Goal: Task Accomplishment & Management: Complete application form

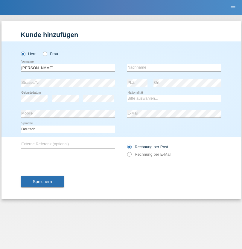
type input "Jorge"
click at [174, 67] on input "text" at bounding box center [174, 67] width 94 height 7
type input "SANTOS"
select select "PT"
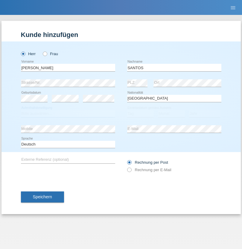
select select "C"
select select "26"
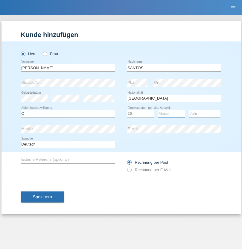
select select "12"
select select "2013"
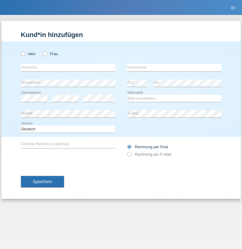
radio input "true"
click at [68, 67] on input "text" at bounding box center [68, 67] width 94 height 7
type input "Jörg"
click at [174, 67] on input "text" at bounding box center [174, 67] width 94 height 7
type input "Traksel"
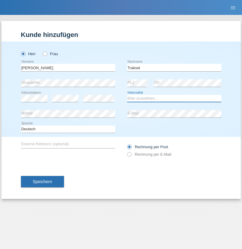
select select "DE"
select select "C"
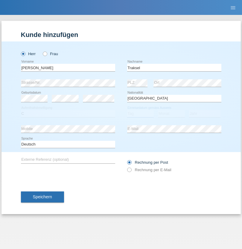
select select "01"
select select "07"
select select "2008"
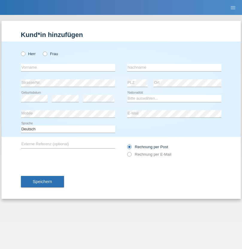
radio input "true"
click at [68, 67] on input "text" at bounding box center [68, 67] width 94 height 7
type input "Mohamed"
click at [174, 67] on input "text" at bounding box center [174, 67] width 94 height 7
type input "Khettaf"
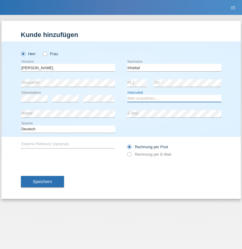
select select "CH"
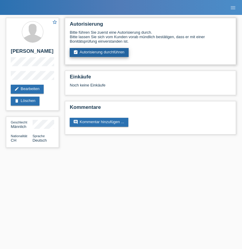
click at [99, 53] on link "assignment_turned_in Autorisierung durchführen" at bounding box center [99, 52] width 59 height 9
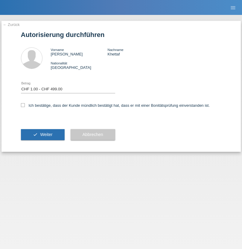
select select "1"
checkbox input "true"
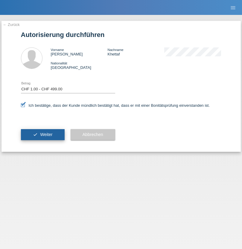
click at [42, 135] on span "Weiter" at bounding box center [46, 134] width 12 height 5
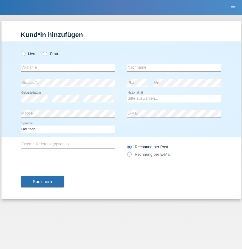
radio input "true"
click at [68, 67] on input "text" at bounding box center [68, 67] width 94 height 7
type input "Gislene"
click at [174, 67] on input "text" at bounding box center [174, 67] width 94 height 7
type input "[PERSON_NAME]"
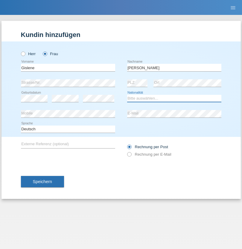
select select "IT"
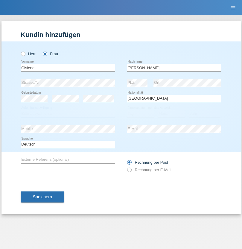
select select "C"
select select "10"
select select "1992"
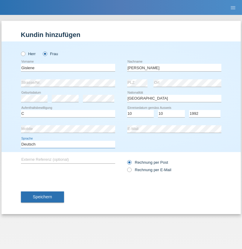
select select "en"
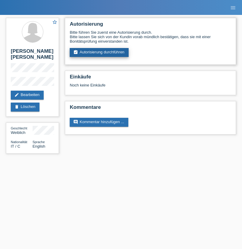
click at [99, 53] on link "assignment_turned_in Autorisierung durchführen" at bounding box center [99, 52] width 59 height 9
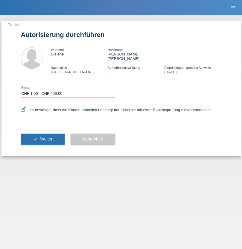
select select "1"
click at [42, 137] on span "Weiter" at bounding box center [46, 139] width 12 height 5
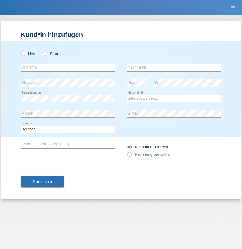
radio input "true"
click at [68, 67] on input "text" at bounding box center [68, 67] width 94 height 7
type input "Asia"
click at [174, 67] on input "text" at bounding box center [174, 67] width 94 height 7
type input "Riva"
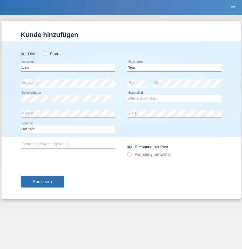
select select "IT"
select select "C"
select select "01"
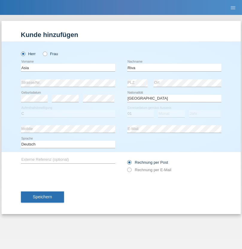
select select "06"
select select "2021"
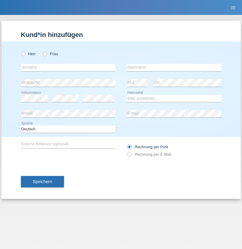
radio input "true"
click at [68, 67] on input "text" at bounding box center [68, 67] width 94 height 7
type input "Firas"
click at [174, 67] on input "text" at bounding box center [174, 67] width 94 height 7
type input "Khalil"
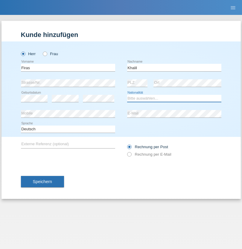
select select "IT"
select select "C"
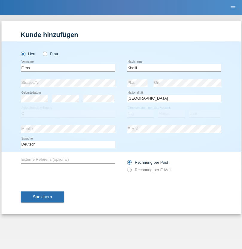
select select "01"
select select "03"
select select "2021"
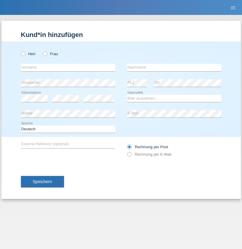
radio input "true"
click at [68, 67] on input "text" at bounding box center [68, 67] width 94 height 7
type input "Diego"
click at [174, 67] on input "text" at bounding box center [174, 67] width 94 height 7
type input "Patera"
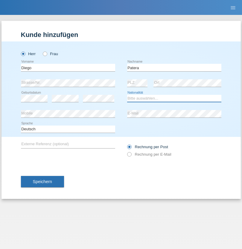
select select "CH"
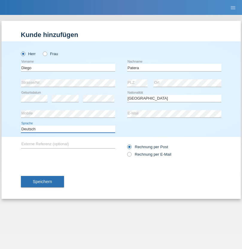
select select "en"
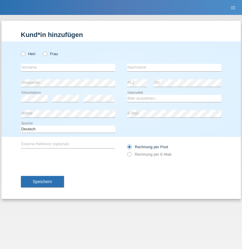
radio input "true"
click at [68, 67] on input "text" at bounding box center [68, 67] width 94 height 7
type input "Ketty"
click at [174, 67] on input "text" at bounding box center [174, 67] width 94 height 7
type input "Kalupnath"
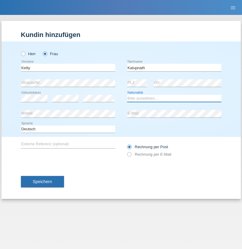
select select "CH"
radio input "true"
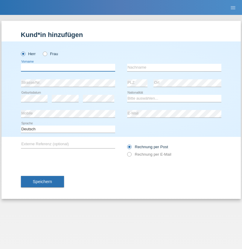
click at [68, 67] on input "text" at bounding box center [68, 67] width 94 height 7
type input "Franco"
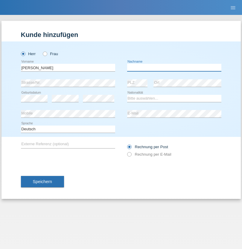
click at [174, 67] on input "text" at bounding box center [174, 67] width 94 height 7
type input "Mucha"
select select "CH"
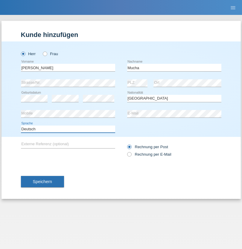
select select "en"
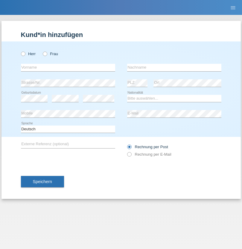
radio input "true"
click at [68, 67] on input "text" at bounding box center [68, 67] width 94 height 7
type input "Franziska"
click at [174, 67] on input "text" at bounding box center [174, 67] width 94 height 7
type input "Starke"
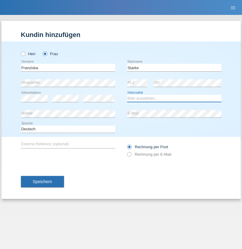
select select "DE"
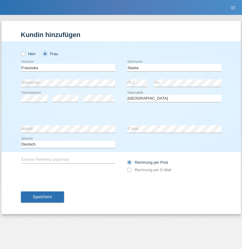
select select "C"
select select "01"
select select "03"
select select "1985"
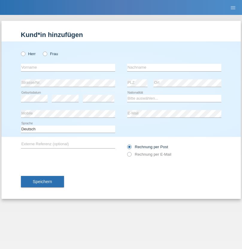
radio input "true"
click at [68, 67] on input "text" at bounding box center [68, 67] width 94 height 7
type input "[DEMOGRAPHIC_DATA]"
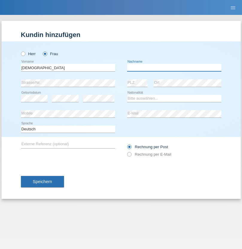
click at [174, 67] on input "text" at bounding box center [174, 67] width 94 height 7
type input "Cimbaljević"
select select "HR"
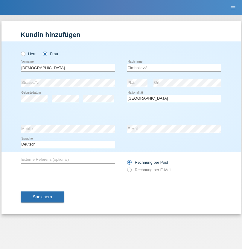
select select "C"
select select "13"
select select "08"
select select "2021"
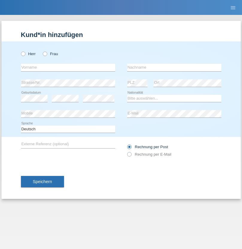
radio input "true"
click at [68, 67] on input "text" at bounding box center [68, 67] width 94 height 7
type input "Batsche"
click at [174, 67] on input "text" at bounding box center [174, 67] width 94 height 7
type input "Arifoska"
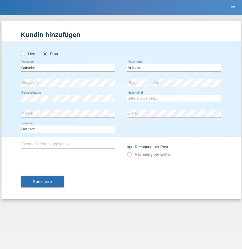
select select "CH"
radio input "true"
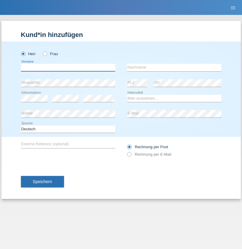
click at [68, 67] on input "text" at bounding box center [68, 67] width 94 height 7
type input "Emre"
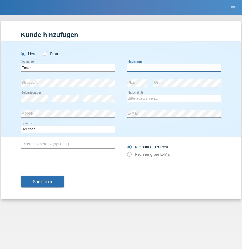
click at [174, 67] on input "text" at bounding box center [174, 67] width 94 height 7
type input "Uzun"
select select "CH"
